Goal: Transaction & Acquisition: Purchase product/service

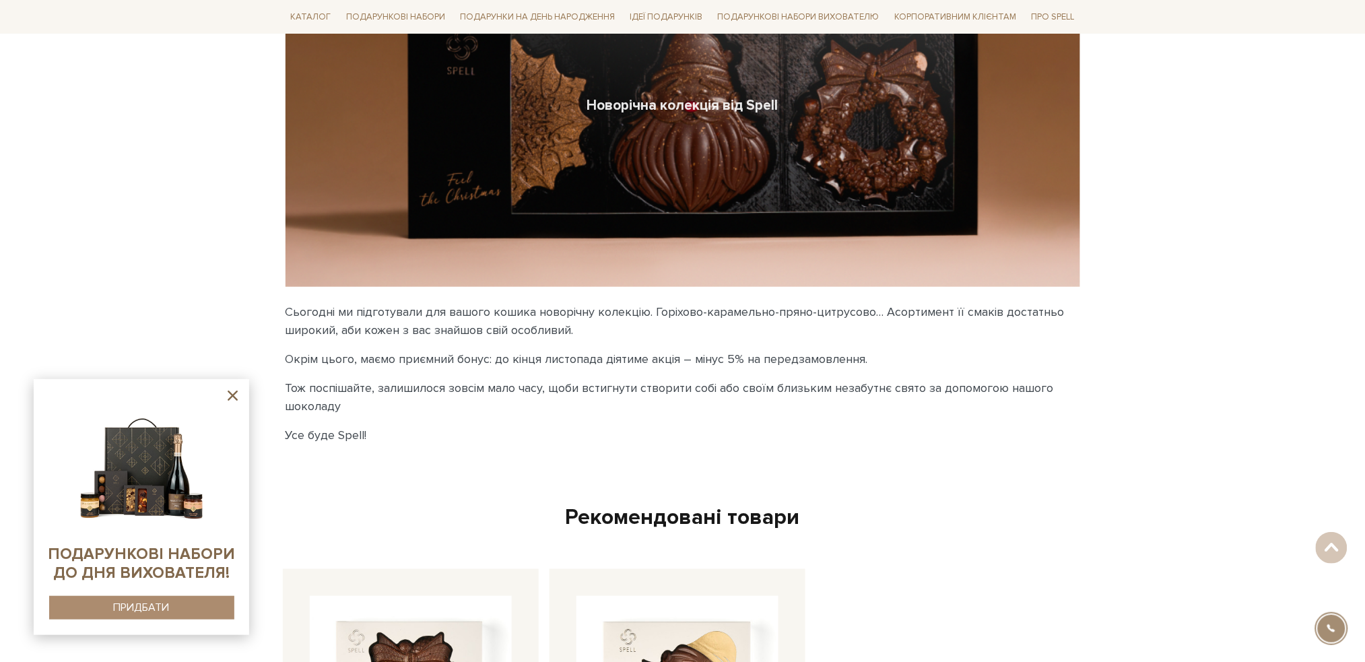
scroll to position [123, 0]
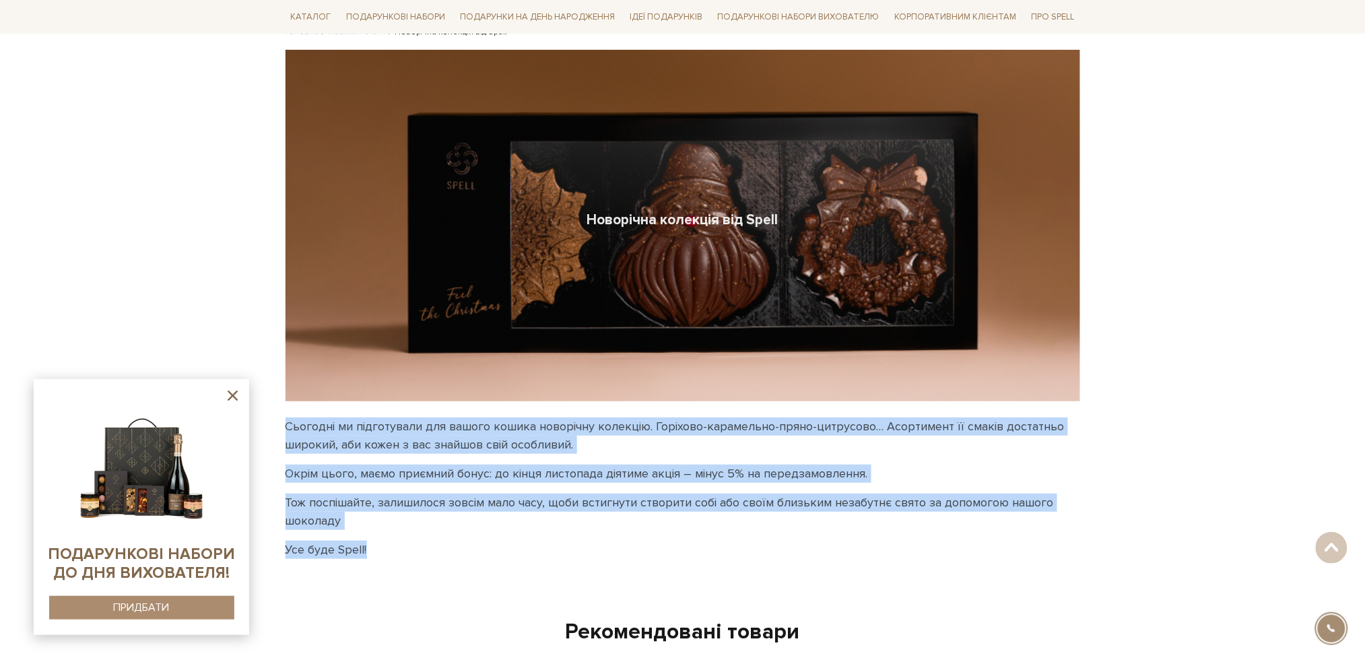
drag, startPoint x: 287, startPoint y: 423, endPoint x: 378, endPoint y: 561, distance: 164.3
click at [378, 561] on div "Сьогодні ми підготували для вашого кошика новорічну колекцію. Горіхово-карамель…" at bounding box center [682, 493] width 811 height 152
copy div "Сьогодні ми підготували для вашого кошика новорічну колекцію. Горіхово-карамель…"
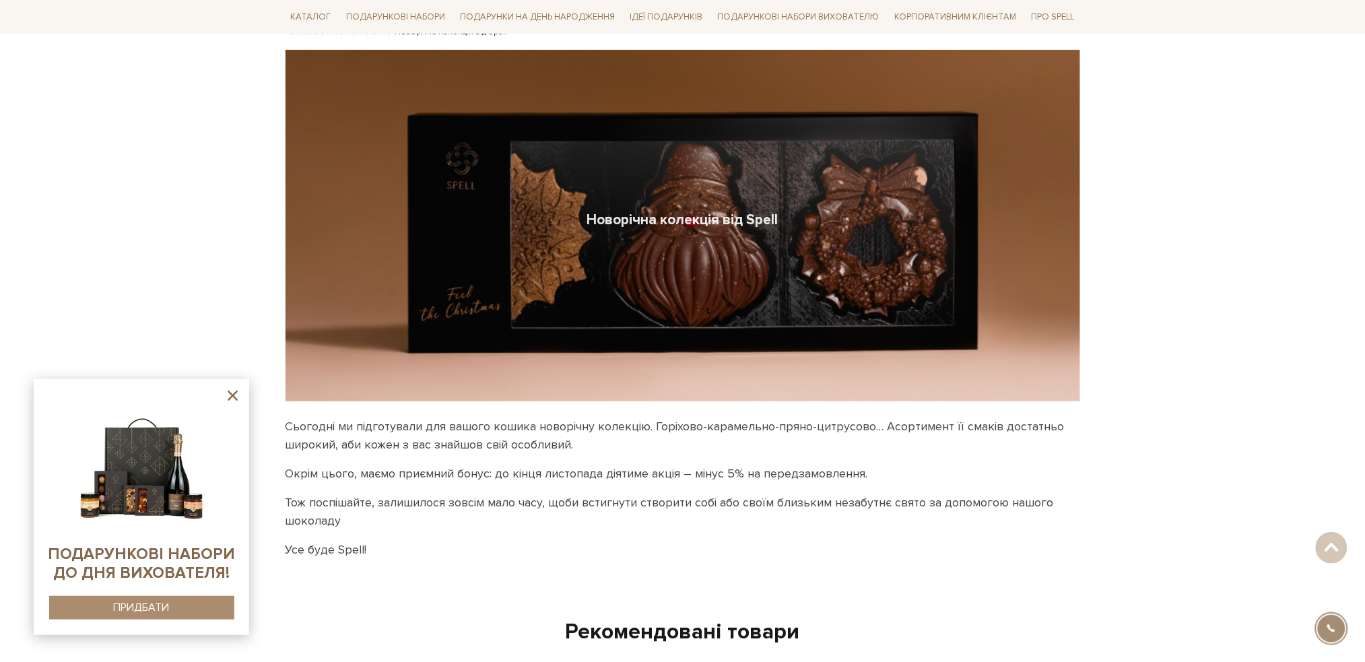
click at [7, 98] on body "Подарункові набори SALE Корпоративним клієнтам Доставка і оплата Консультація: …" at bounding box center [682, 556] width 1365 height 1358
click at [236, 390] on icon at bounding box center [232, 395] width 17 height 17
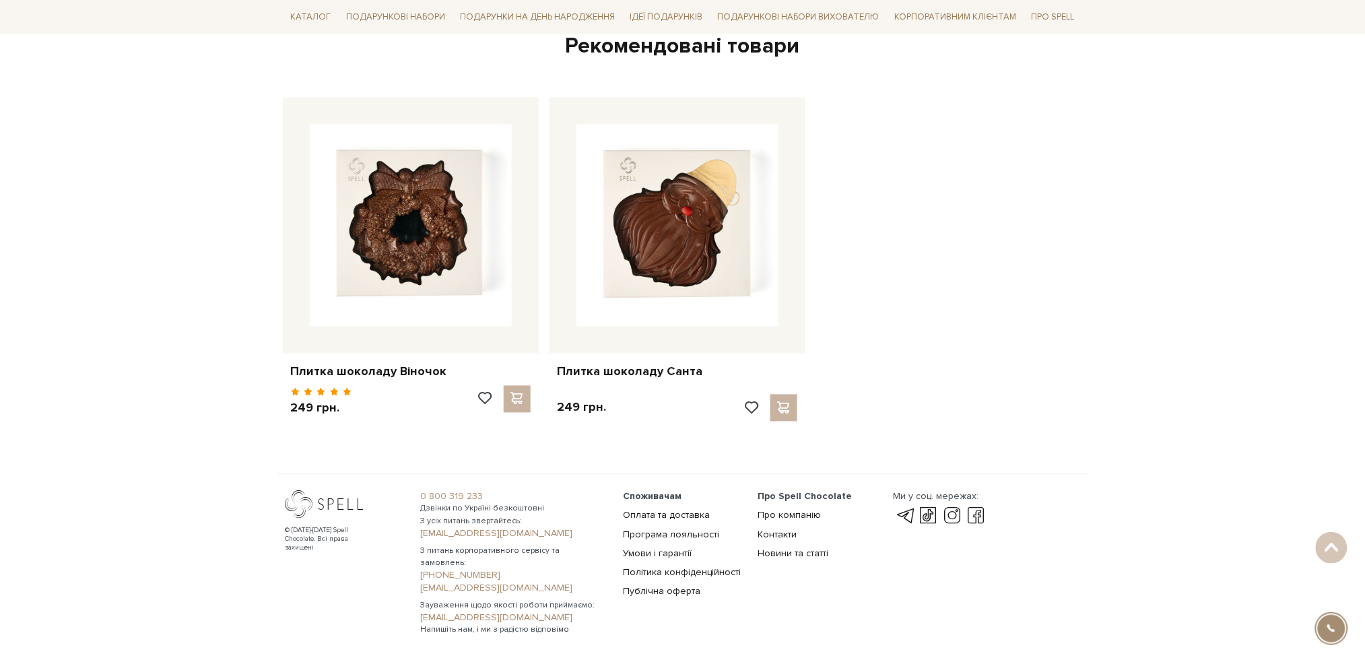
scroll to position [751, 0]
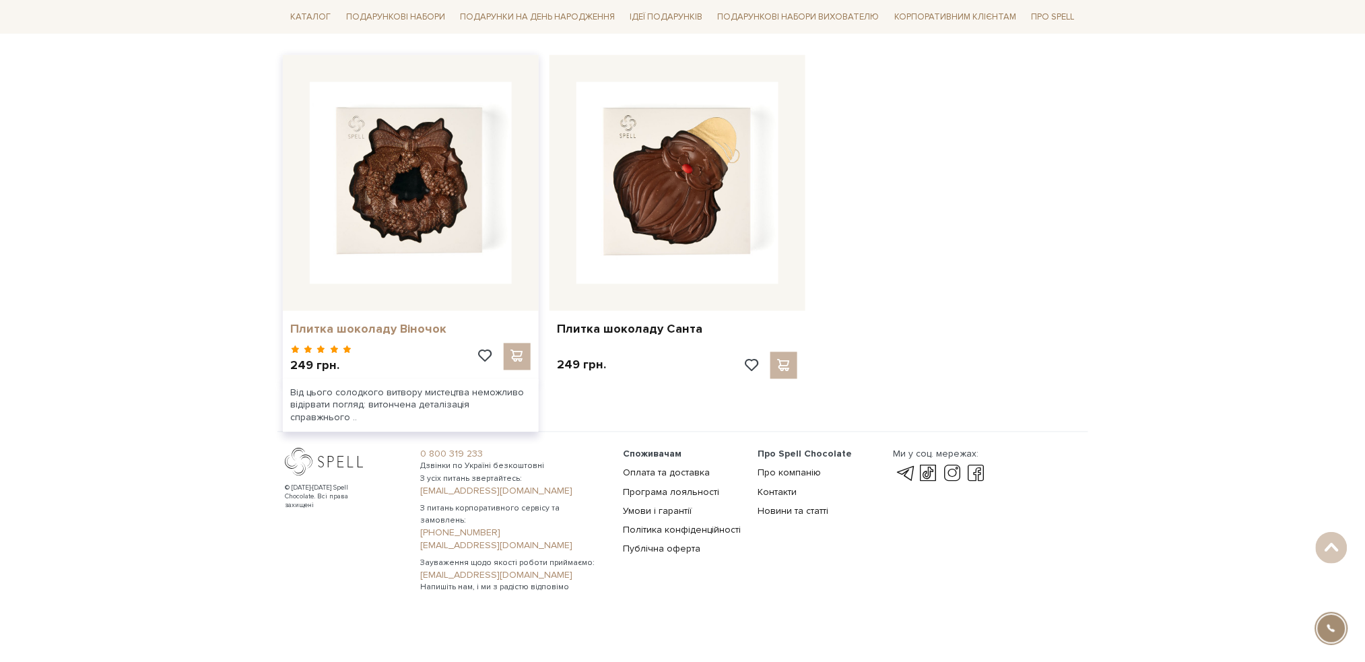
click at [359, 325] on link "Плитка шоколаду Віночок" at bounding box center [411, 329] width 240 height 15
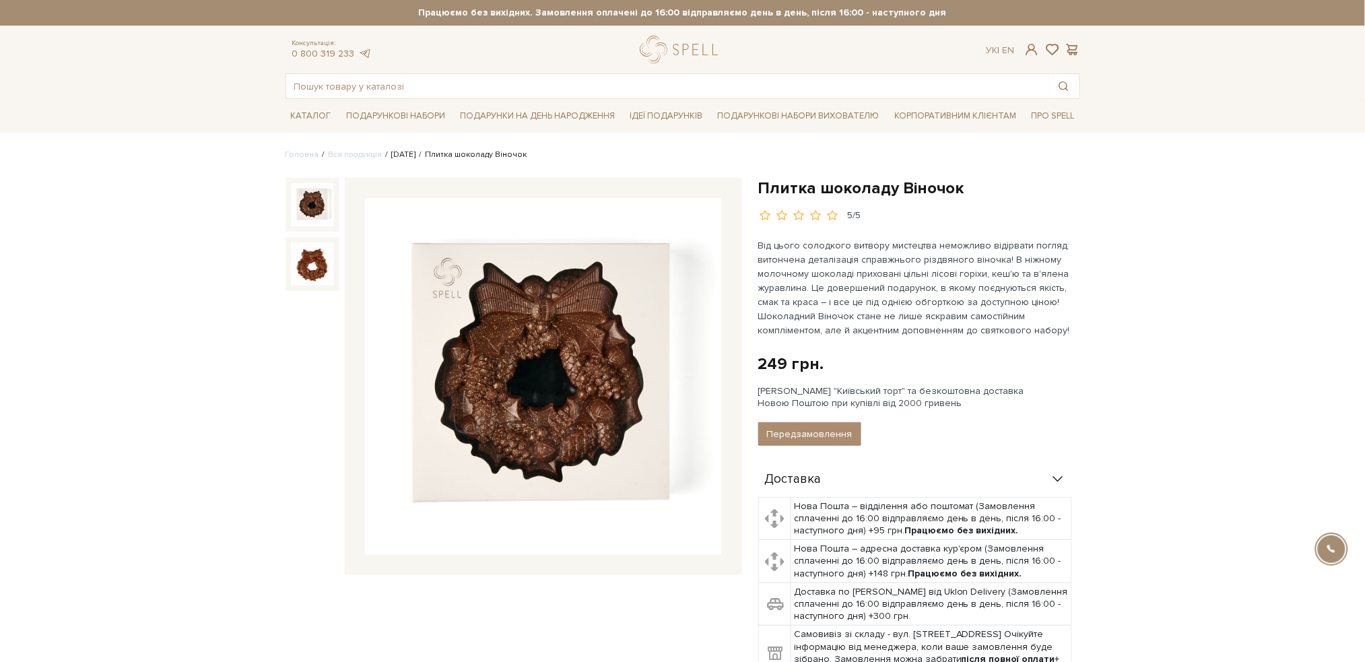
click at [416, 154] on link "Новий Рік 2026" at bounding box center [404, 154] width 24 height 10
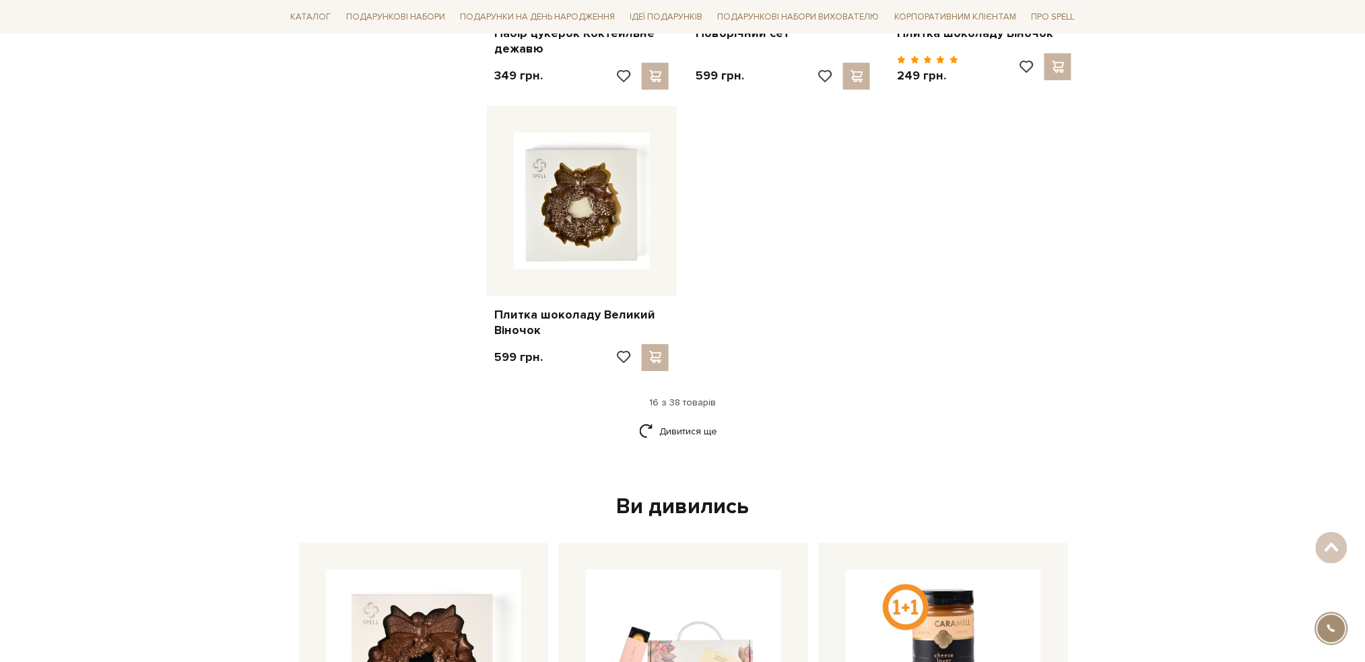
scroll to position [1616, 0]
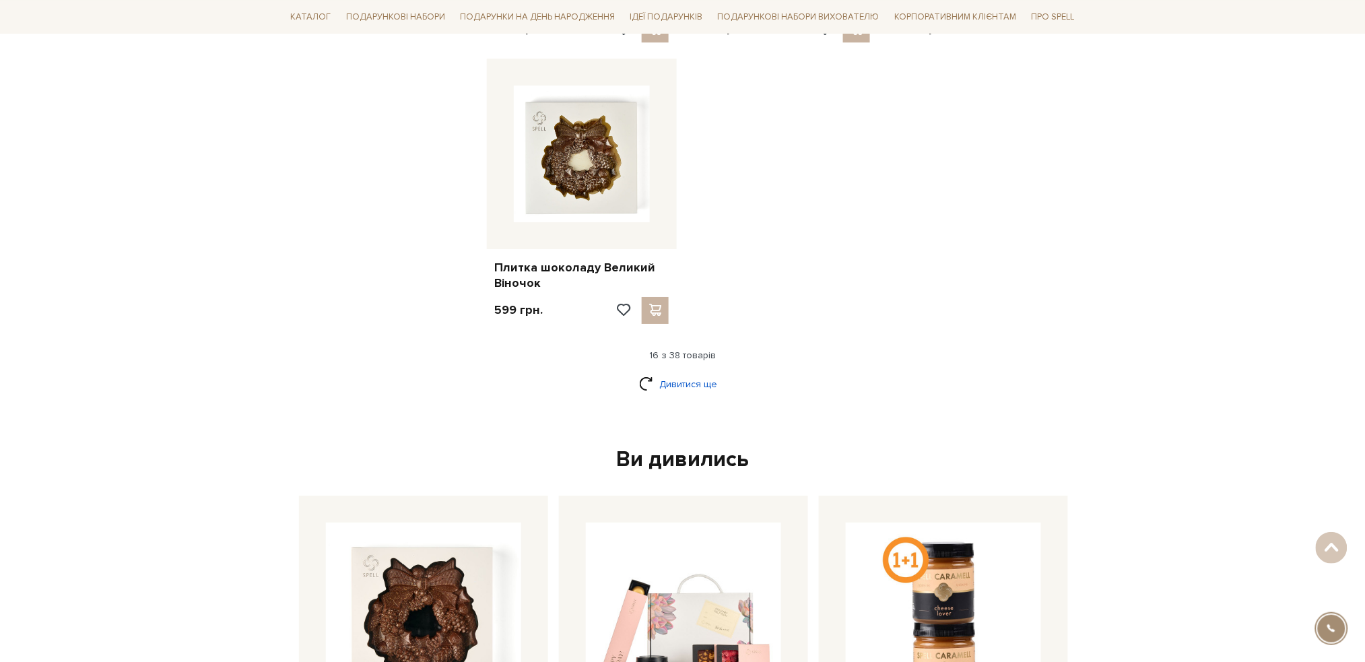
click at [684, 382] on link "Дивитися ще" at bounding box center [683, 384] width 88 height 24
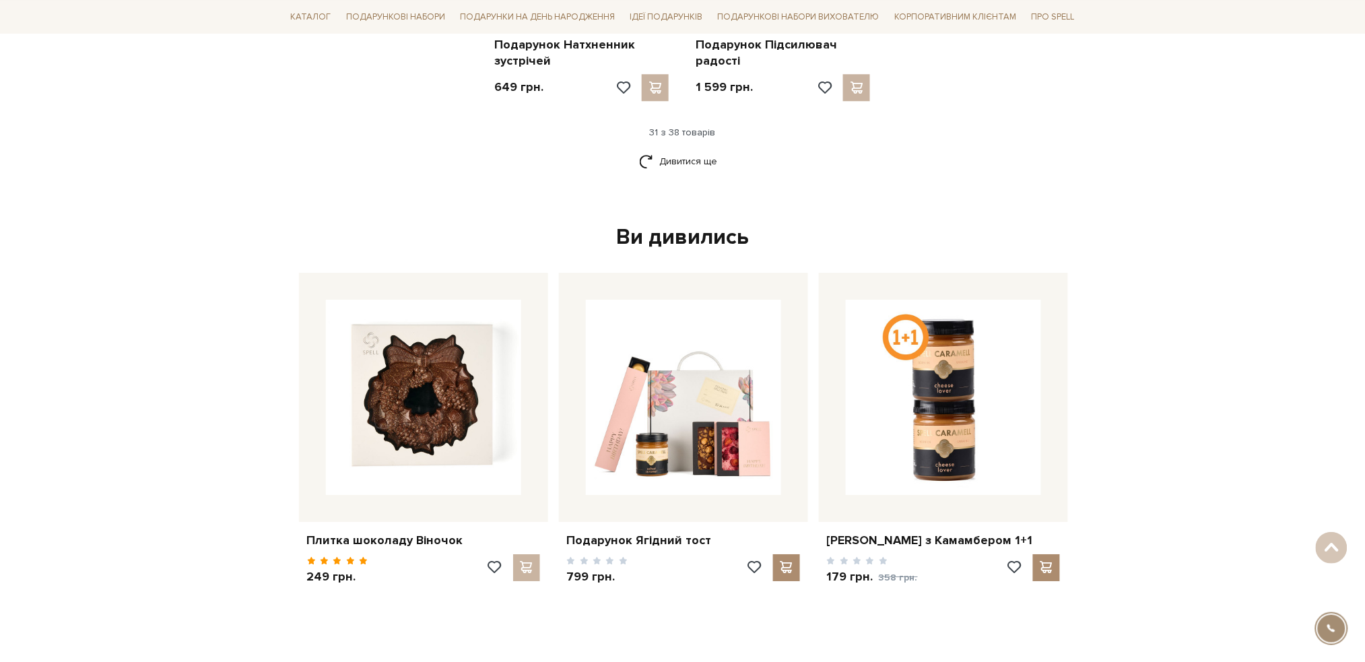
scroll to position [3232, 0]
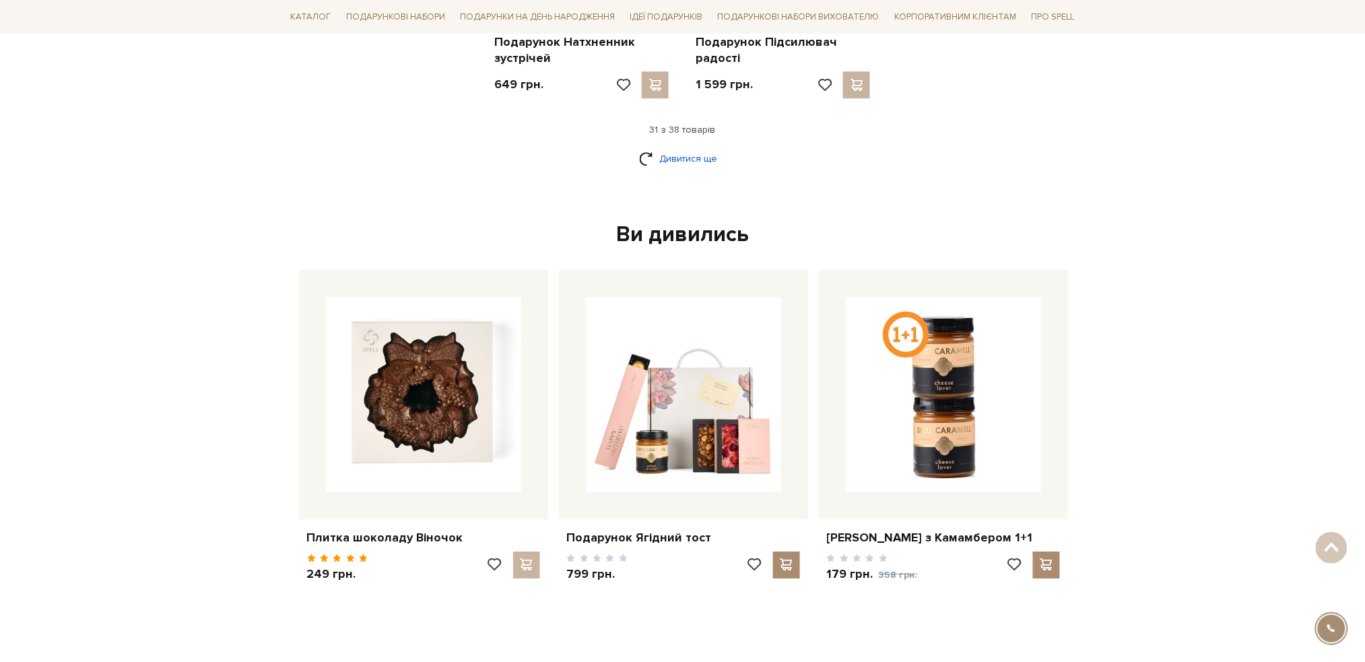
click at [692, 158] on link "Дивитися ще" at bounding box center [683, 159] width 88 height 24
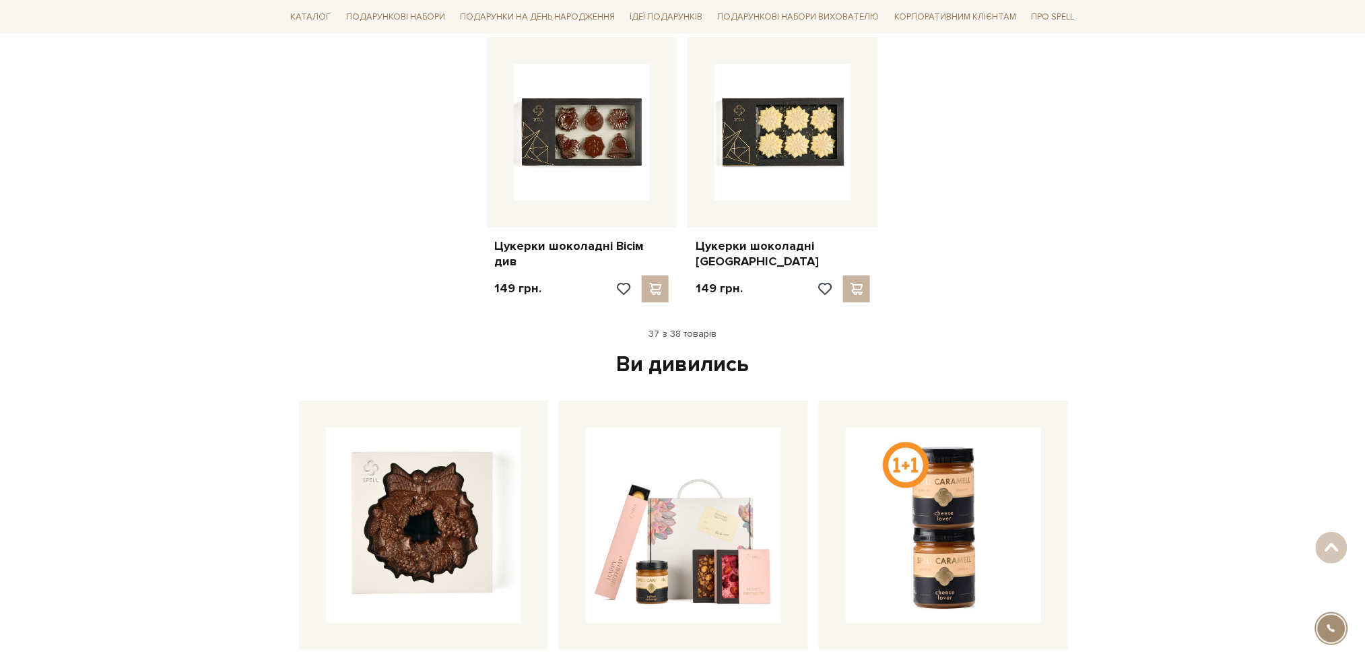
scroll to position [3501, 0]
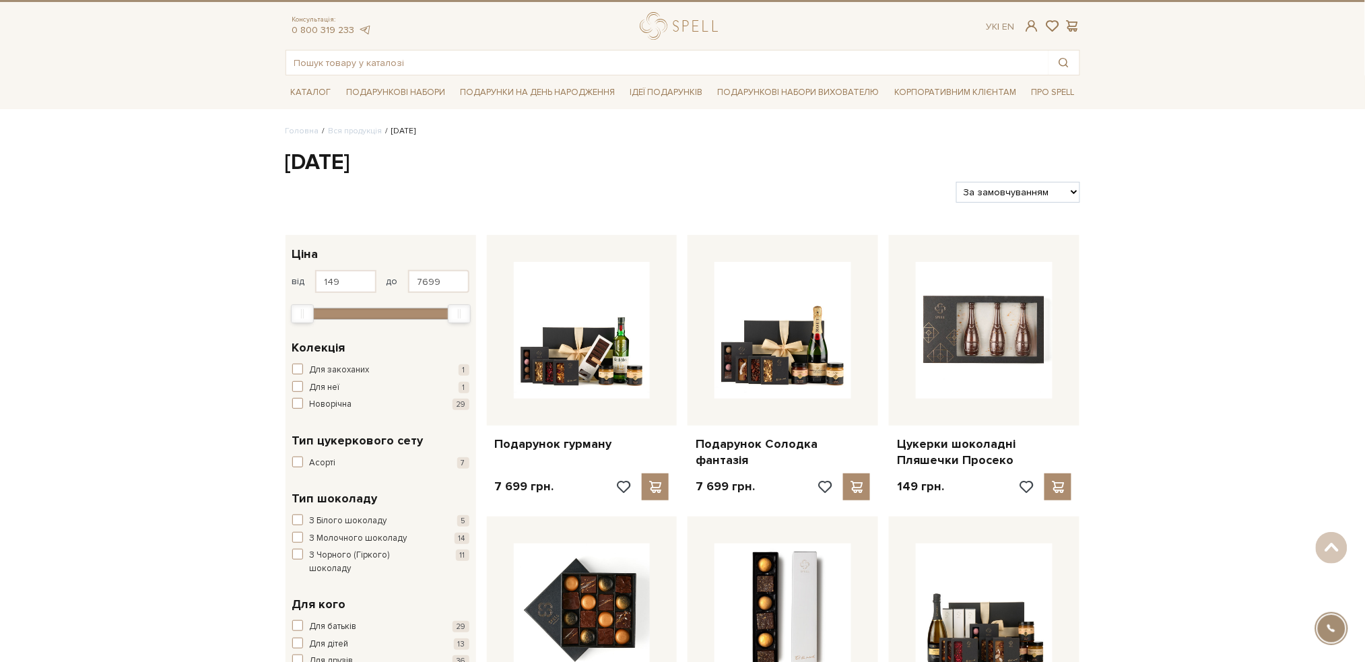
scroll to position [0, 0]
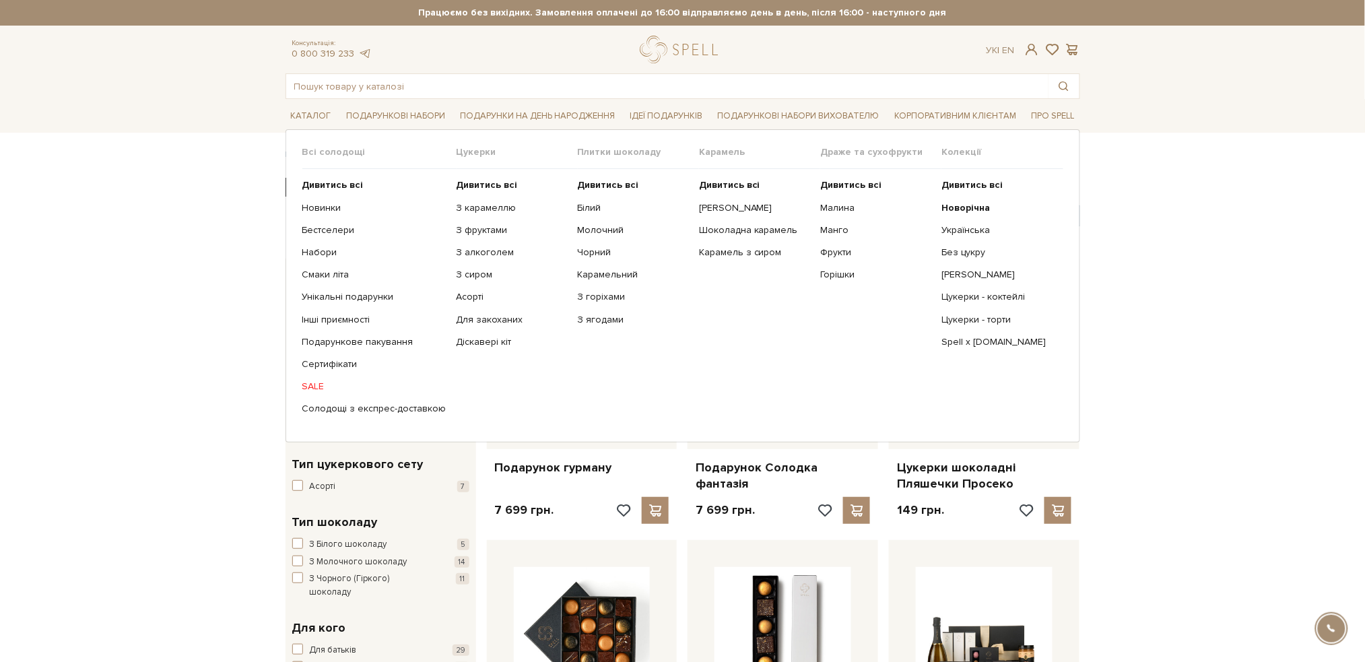
click at [968, 199] on ul "Дивитись всі Новорічна Українська Без цукру Сирні цукерки" at bounding box center [1001, 297] width 121 height 256
click at [968, 207] on b "Новорічна" at bounding box center [965, 207] width 48 height 11
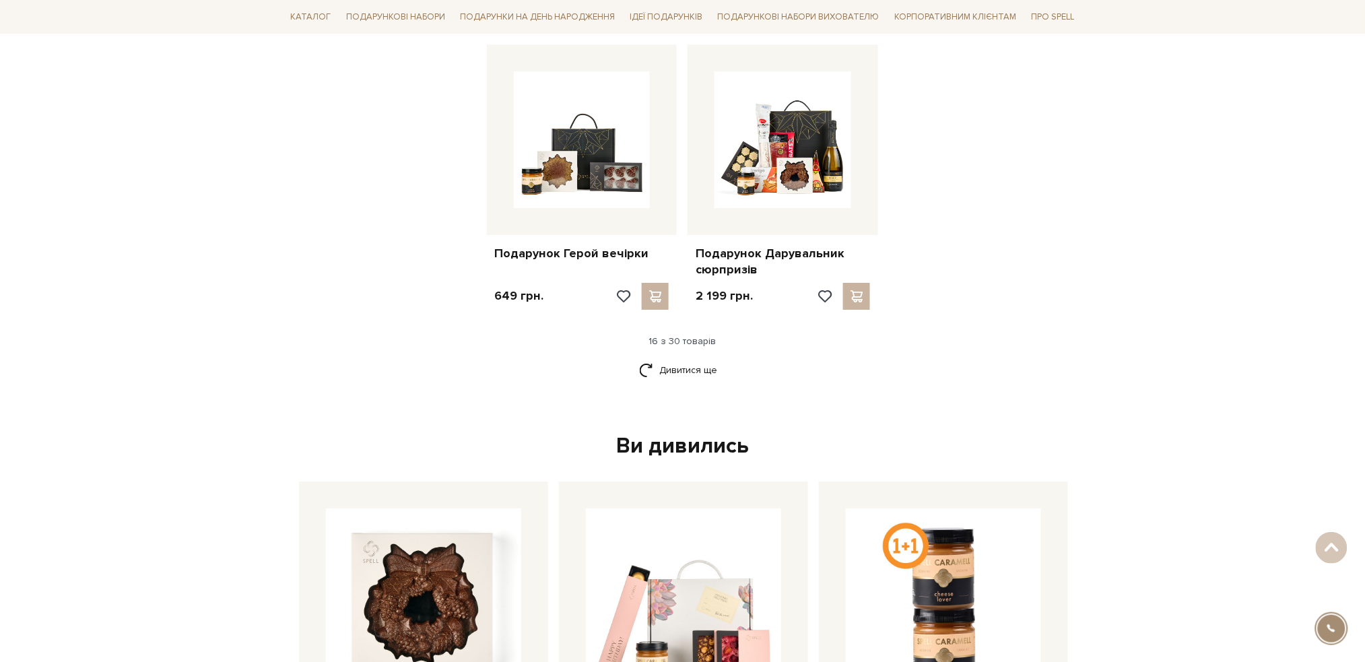
scroll to position [1616, 0]
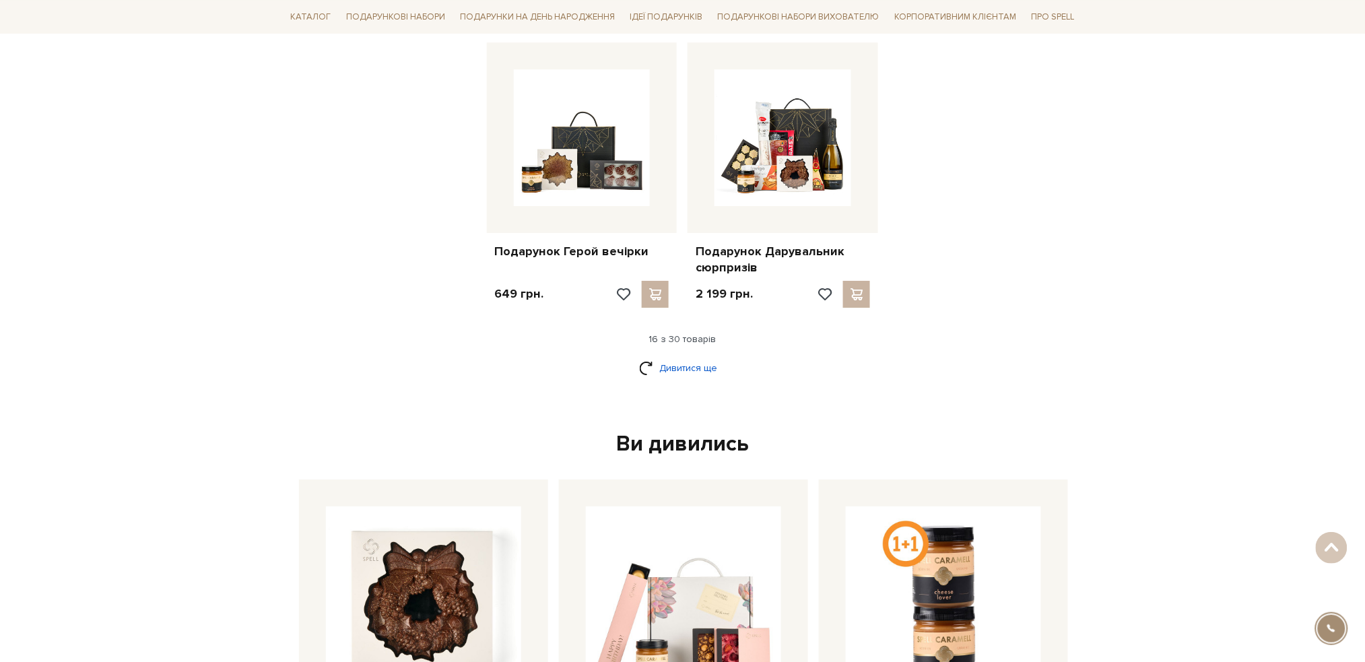
click at [685, 366] on link "Дивитися ще" at bounding box center [683, 368] width 88 height 24
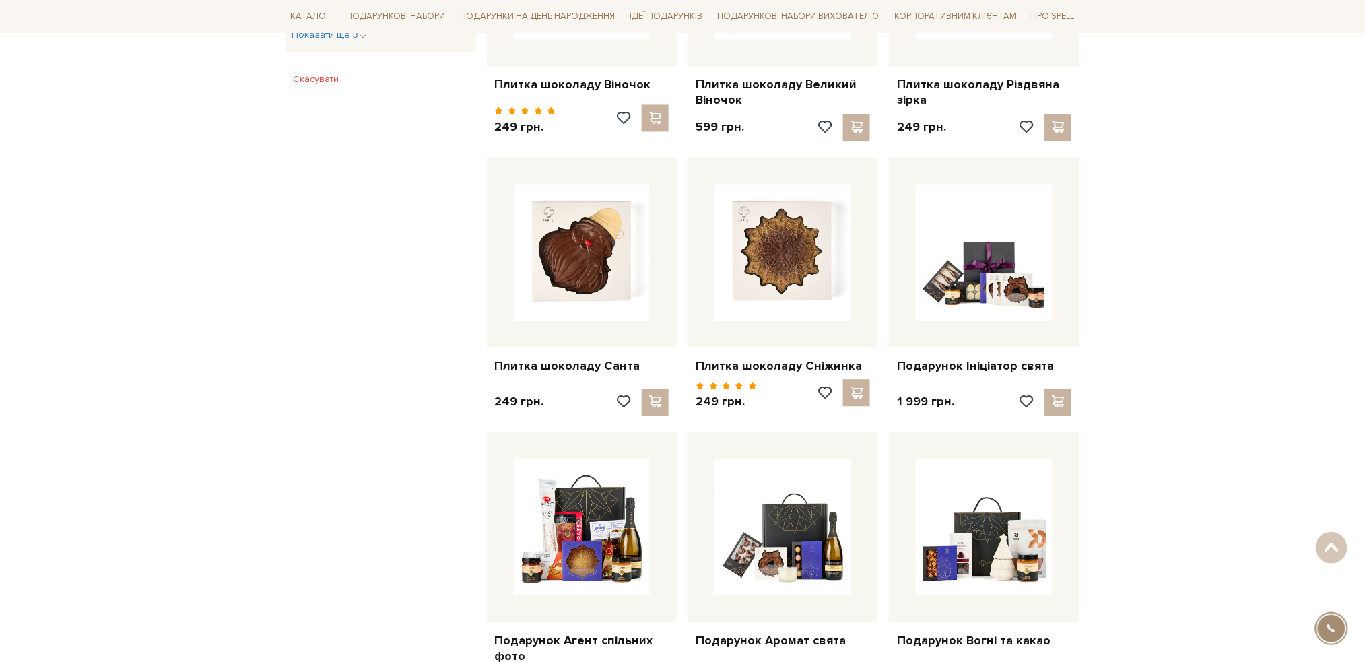
scroll to position [987, 0]
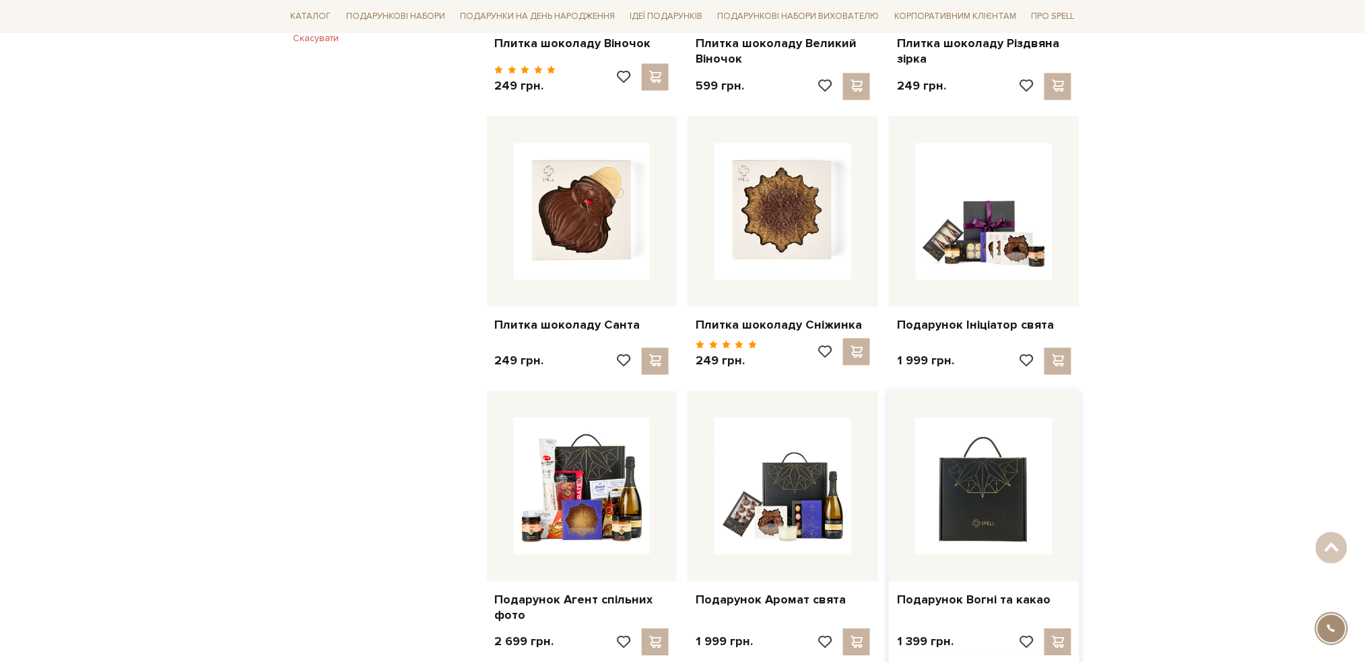
click at [997, 469] on img at bounding box center [984, 485] width 137 height 137
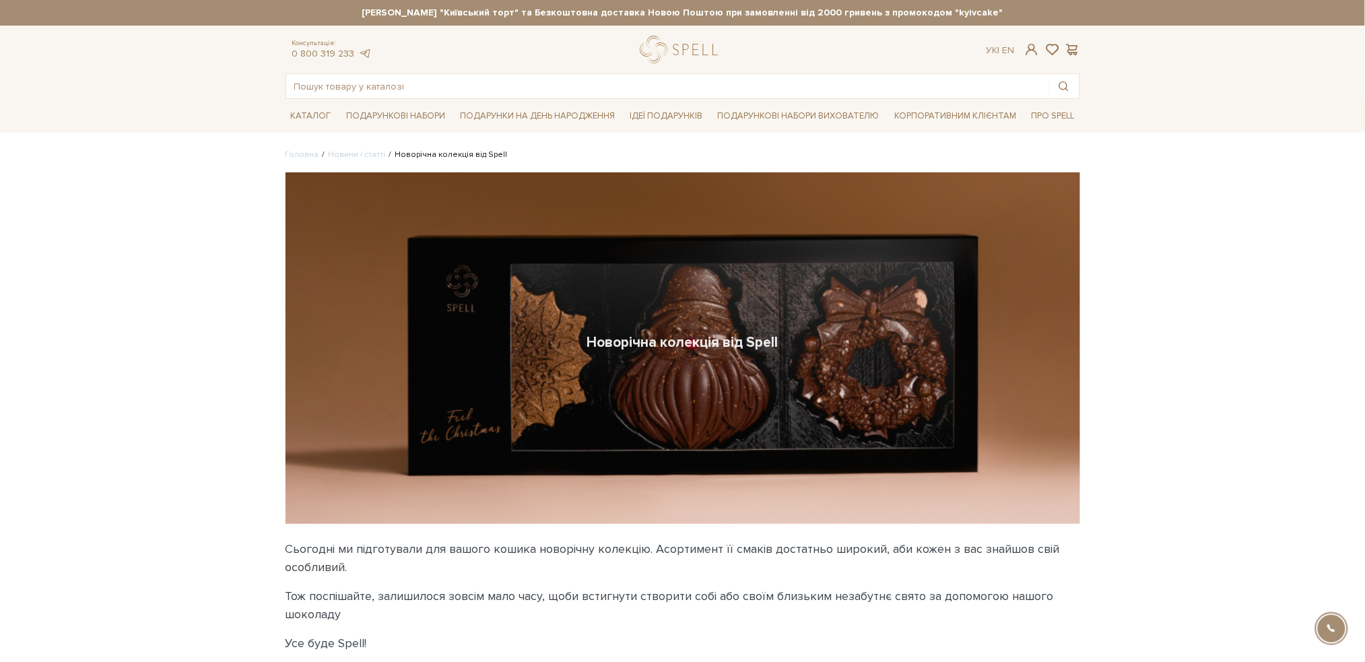
click at [343, 151] on link "Новини і статті" at bounding box center [357, 154] width 57 height 10
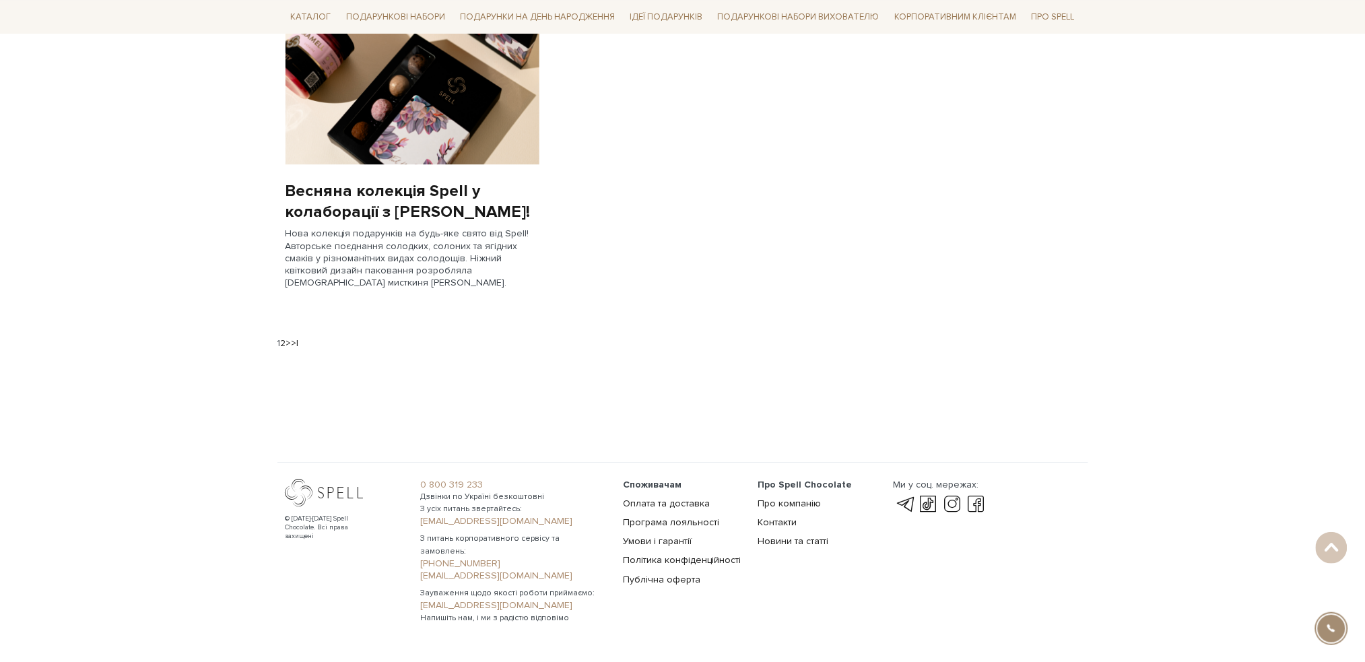
scroll to position [1347, 0]
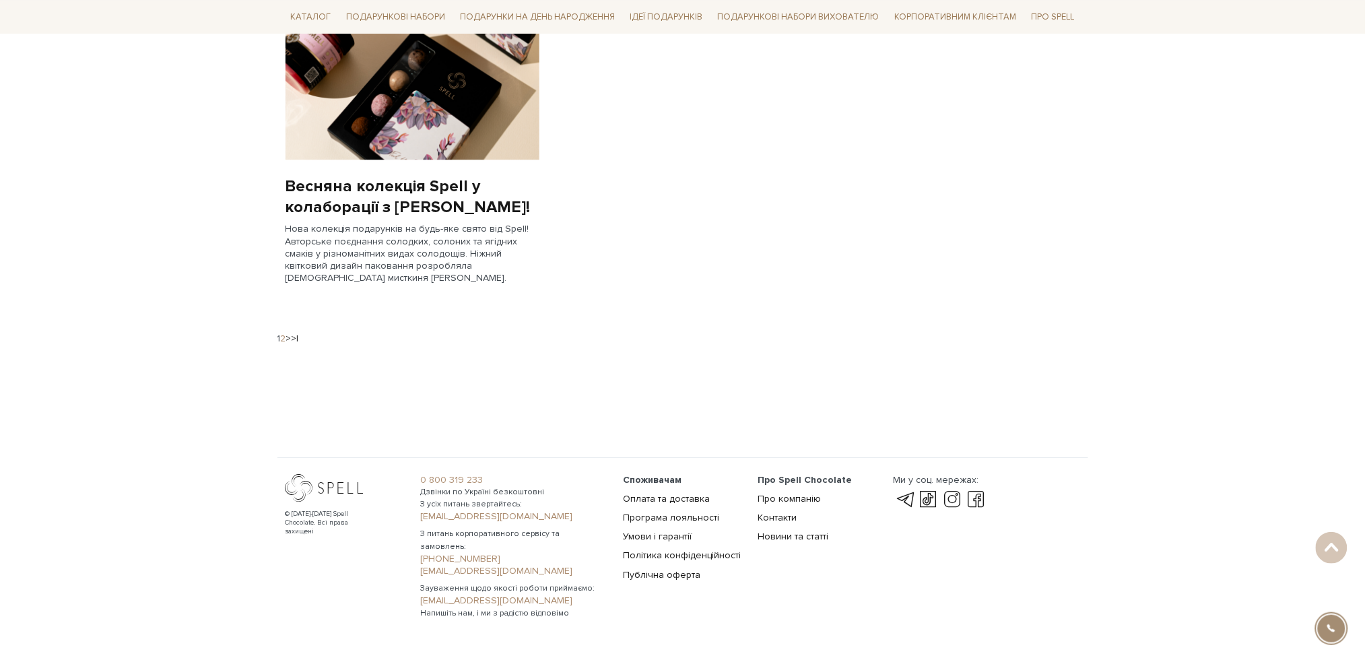
click at [281, 336] on link "2" at bounding box center [283, 338] width 5 height 11
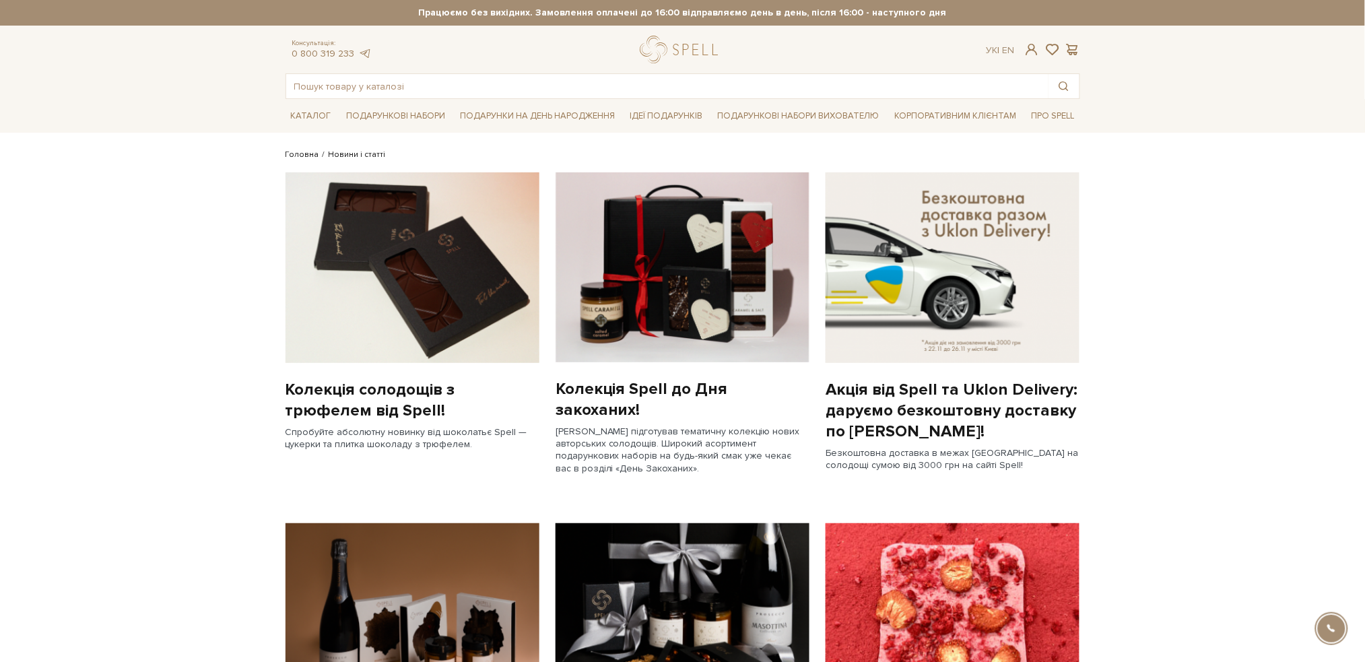
click at [300, 154] on link "Головна" at bounding box center [302, 154] width 34 height 10
